Goal: Find specific page/section: Find specific page/section

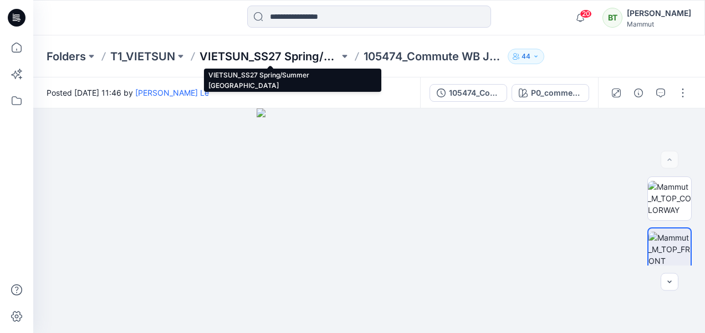
click at [284, 54] on p "VIETSUN_SS27 Spring/Summer [GEOGRAPHIC_DATA]" at bounding box center [269, 57] width 140 height 16
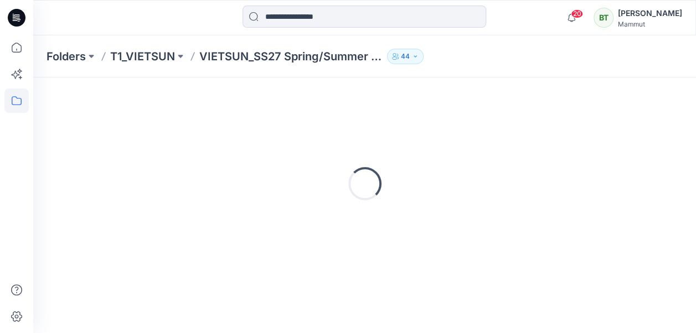
scroll to position [48, 0]
